Goal: Task Accomplishment & Management: Use online tool/utility

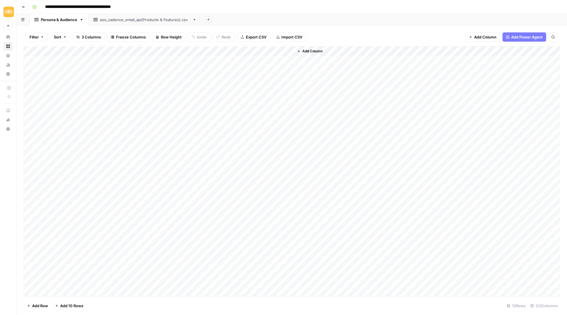
click at [25, 5] on icon "button" at bounding box center [23, 6] width 3 height 3
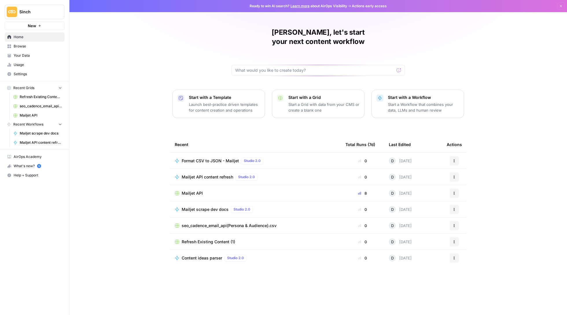
click at [198, 190] on span "Mailjet API" at bounding box center [192, 193] width 21 height 6
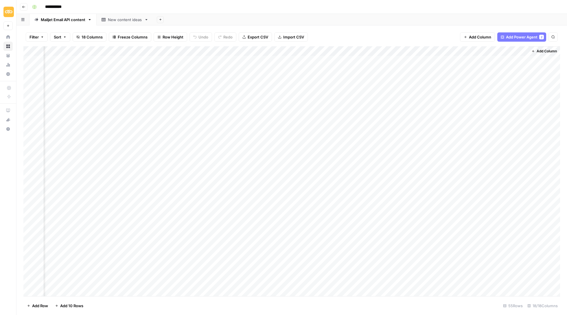
scroll to position [0, 603]
click at [32, 68] on div "Add Column" at bounding box center [291, 171] width 537 height 251
click at [30, 78] on div "Add Column" at bounding box center [291, 171] width 537 height 251
click at [30, 91] on div "Add Column" at bounding box center [291, 171] width 537 height 251
click at [30, 97] on div "Add Column" at bounding box center [291, 171] width 537 height 251
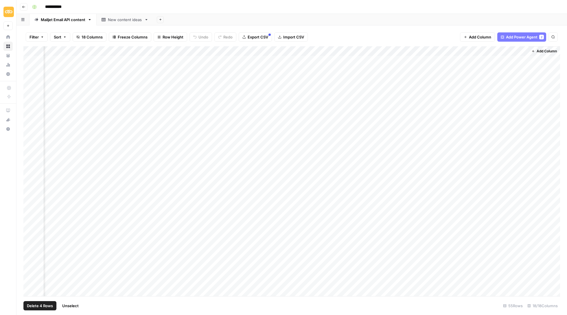
click at [30, 110] on div "Add Column" at bounding box center [291, 171] width 537 height 251
click at [30, 120] on div "Add Column" at bounding box center [291, 171] width 537 height 251
click at [30, 128] on div "Add Column" at bounding box center [291, 171] width 537 height 251
click at [470, 50] on div "Add Column" at bounding box center [291, 171] width 537 height 251
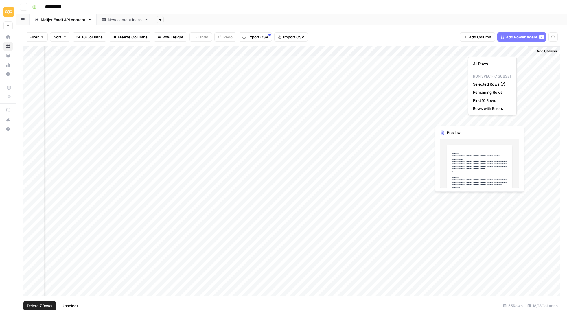
click at [492, 84] on span "Selected Rows (7)" at bounding box center [491, 84] width 36 height 6
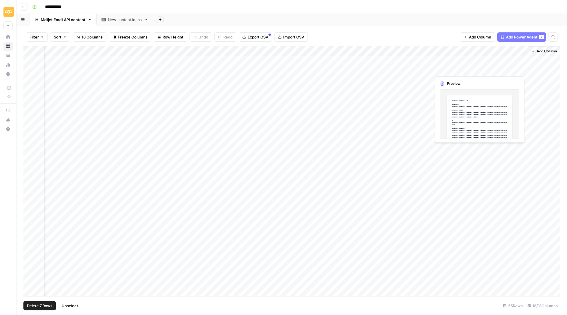
click at [492, 69] on div "Add Column" at bounding box center [291, 171] width 537 height 251
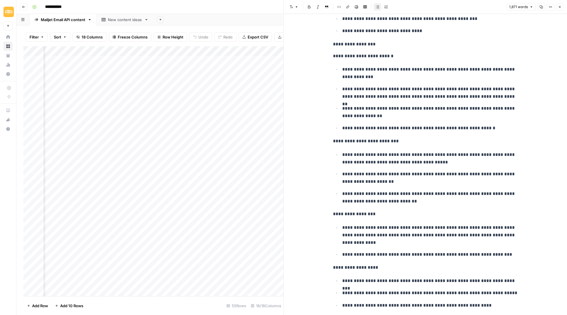
scroll to position [2461, 0]
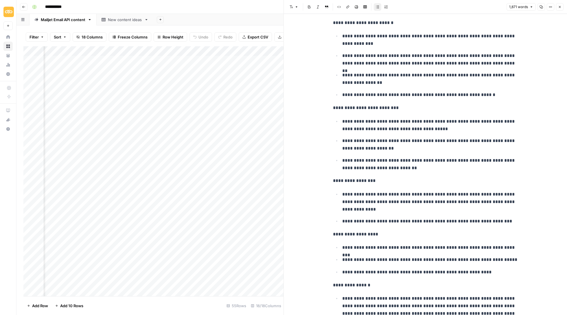
click at [561, 7] on span "Close" at bounding box center [561, 7] width 0 height 0
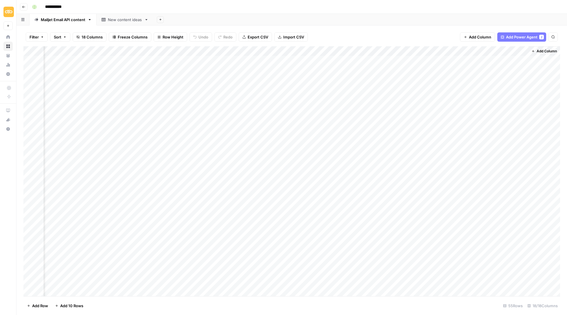
scroll to position [0, 596]
click at [25, 7] on icon "button" at bounding box center [23, 6] width 3 height 3
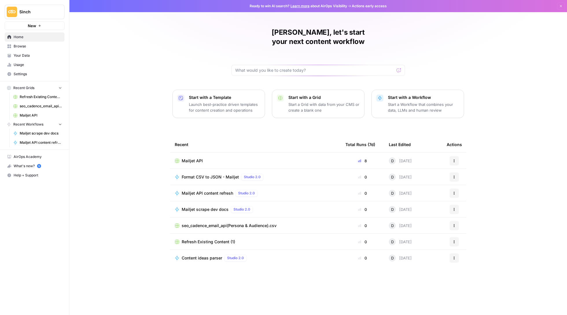
click at [205, 190] on span "Mailjet API content refresh" at bounding box center [207, 193] width 51 height 6
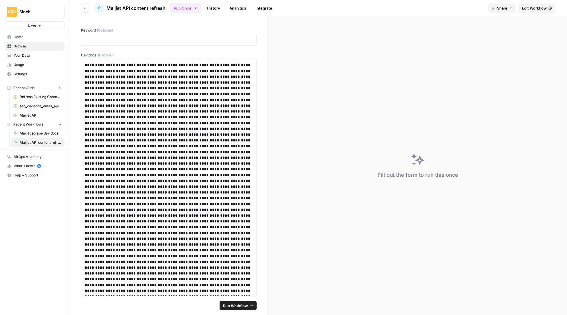
click at [536, 8] on span "Edit Workflow" at bounding box center [534, 8] width 25 height 6
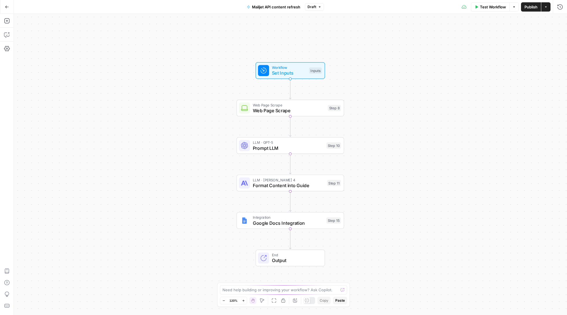
click at [528, 6] on span "Publish" at bounding box center [530, 7] width 13 height 6
click at [7, 6] on icon "button" at bounding box center [7, 7] width 4 height 4
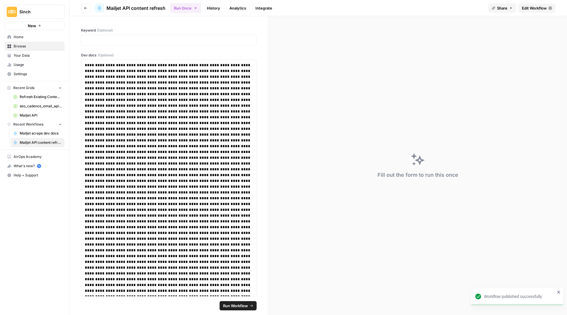
click at [85, 8] on icon "button" at bounding box center [85, 7] width 3 height 3
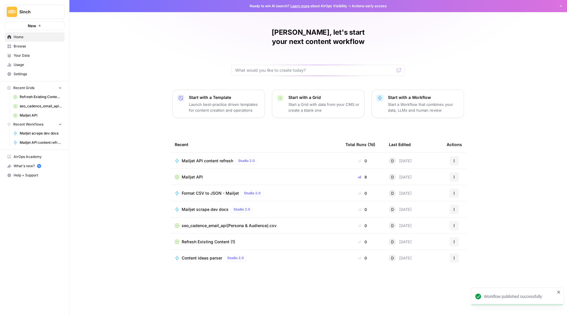
click at [218, 158] on span "Mailjet API content refresh" at bounding box center [207, 161] width 51 height 6
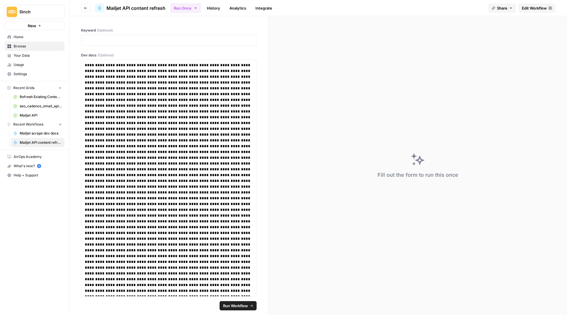
click at [88, 9] on button "Go back" at bounding box center [85, 7] width 9 height 9
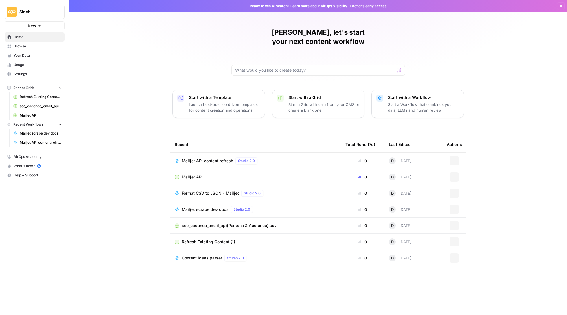
click at [198, 174] on span "Mailjet API" at bounding box center [192, 177] width 21 height 6
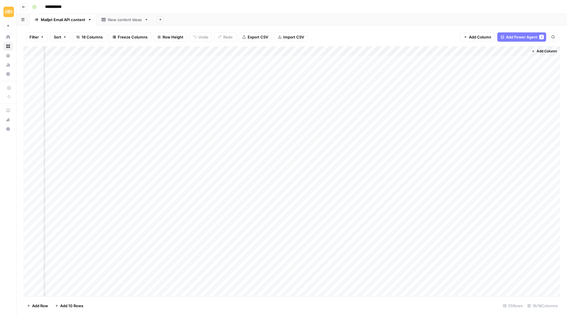
scroll to position [0, 603]
click at [28, 69] on div "Add Column" at bounding box center [291, 171] width 537 height 251
click at [30, 79] on div "Add Column" at bounding box center [291, 171] width 537 height 251
click at [30, 87] on div "Add Column" at bounding box center [291, 171] width 537 height 251
click at [30, 95] on div "Add Column" at bounding box center [291, 171] width 537 height 251
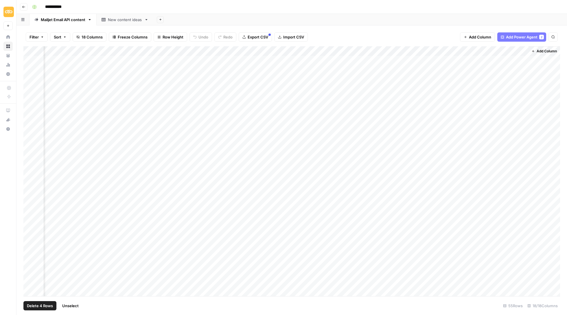
click at [28, 98] on div "Add Column" at bounding box center [291, 171] width 537 height 251
click at [31, 109] on div "Add Column" at bounding box center [291, 171] width 537 height 251
click at [30, 120] on div "Add Column" at bounding box center [291, 171] width 537 height 251
click at [30, 130] on div "Add Column" at bounding box center [291, 171] width 537 height 251
click at [471, 50] on div "Add Column" at bounding box center [291, 171] width 537 height 251
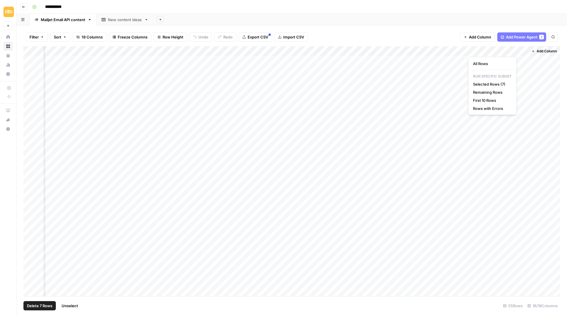
click at [490, 84] on span "Selected Rows (7)" at bounding box center [491, 84] width 36 height 6
